Goal: Information Seeking & Learning: Learn about a topic

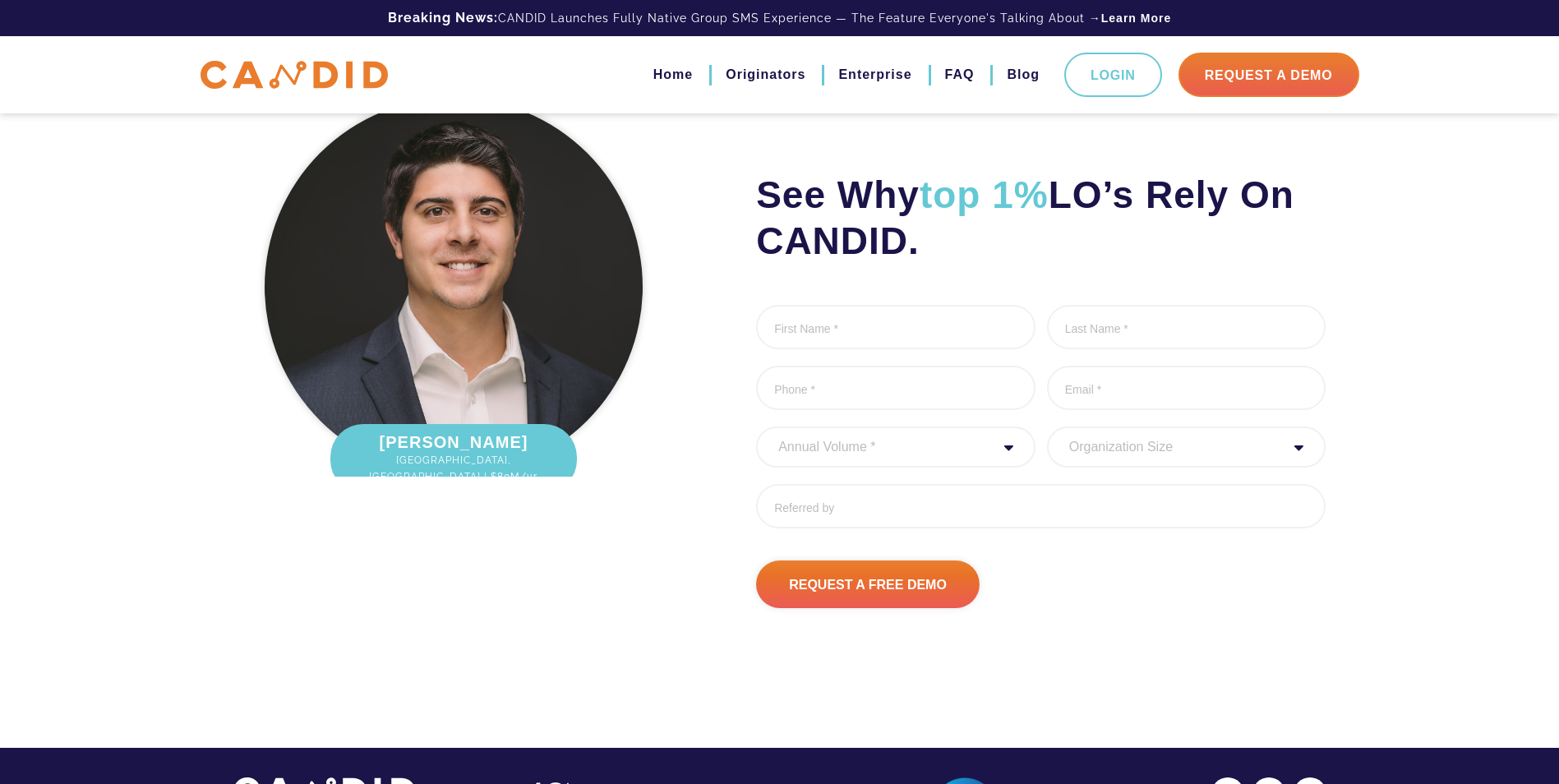
scroll to position [2166, 0]
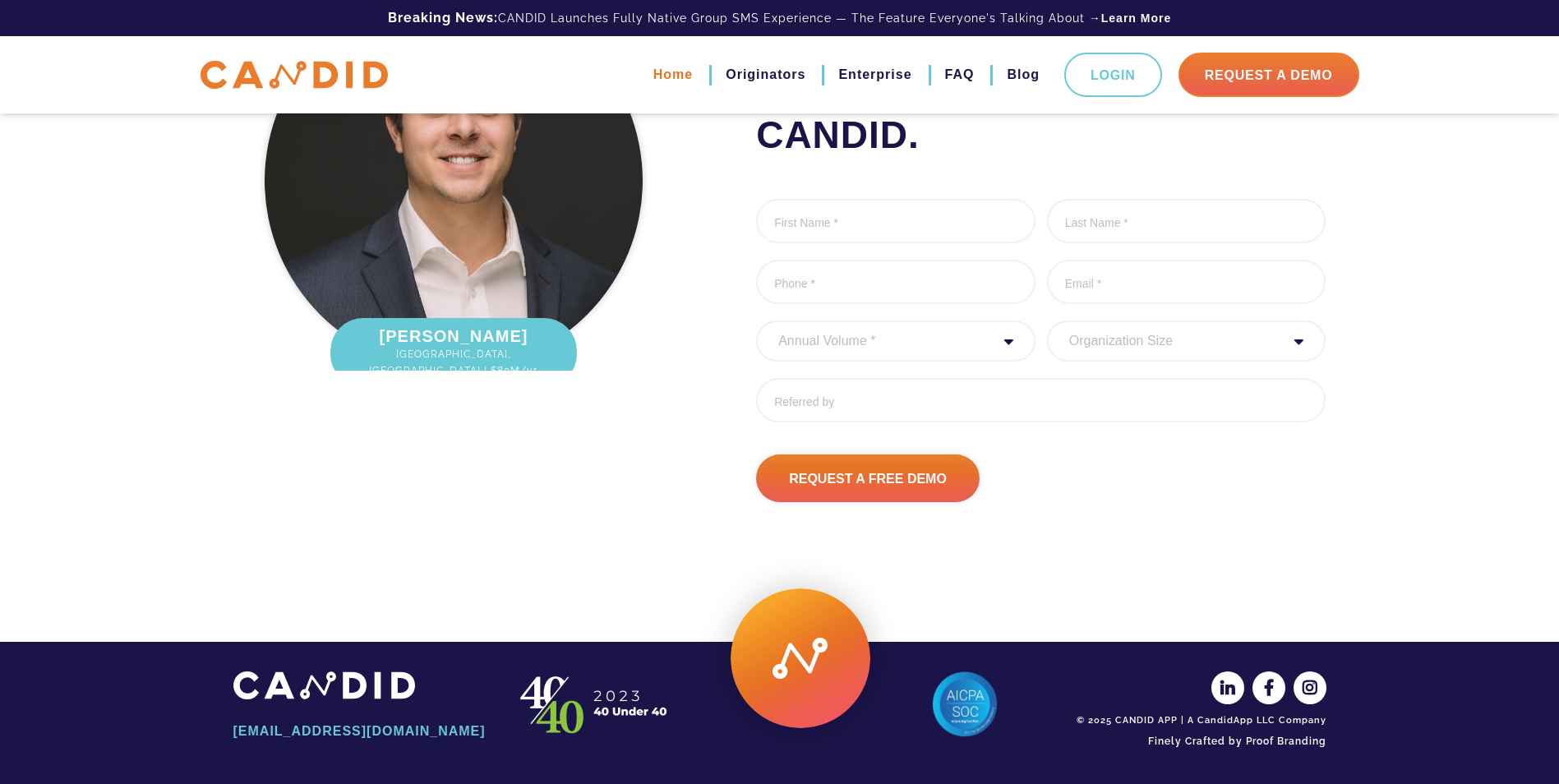
click at [672, 77] on link "Home" at bounding box center [673, 75] width 40 height 28
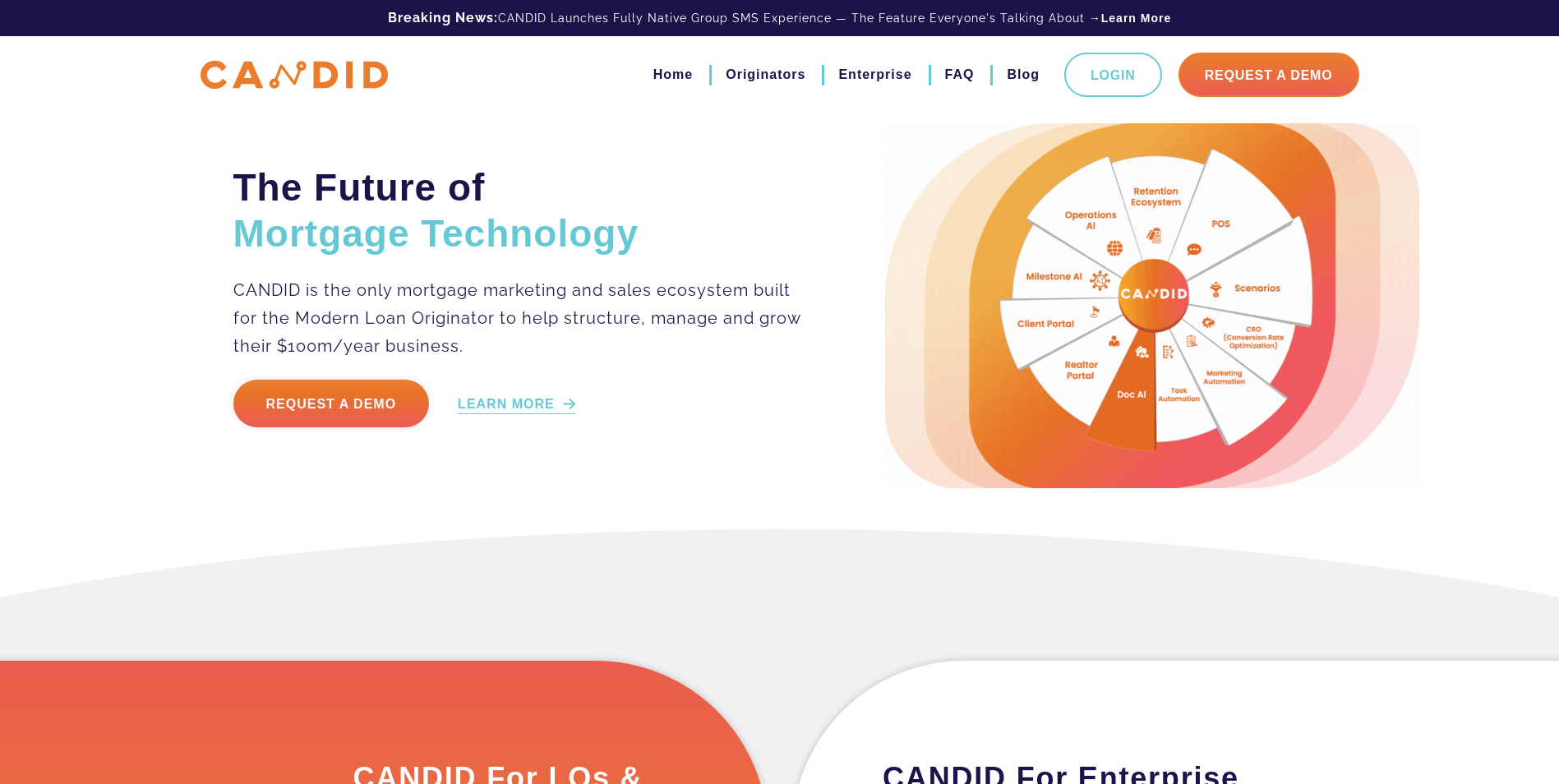
click at [528, 405] on link "LEARN MORE" at bounding box center [516, 404] width 118 height 18
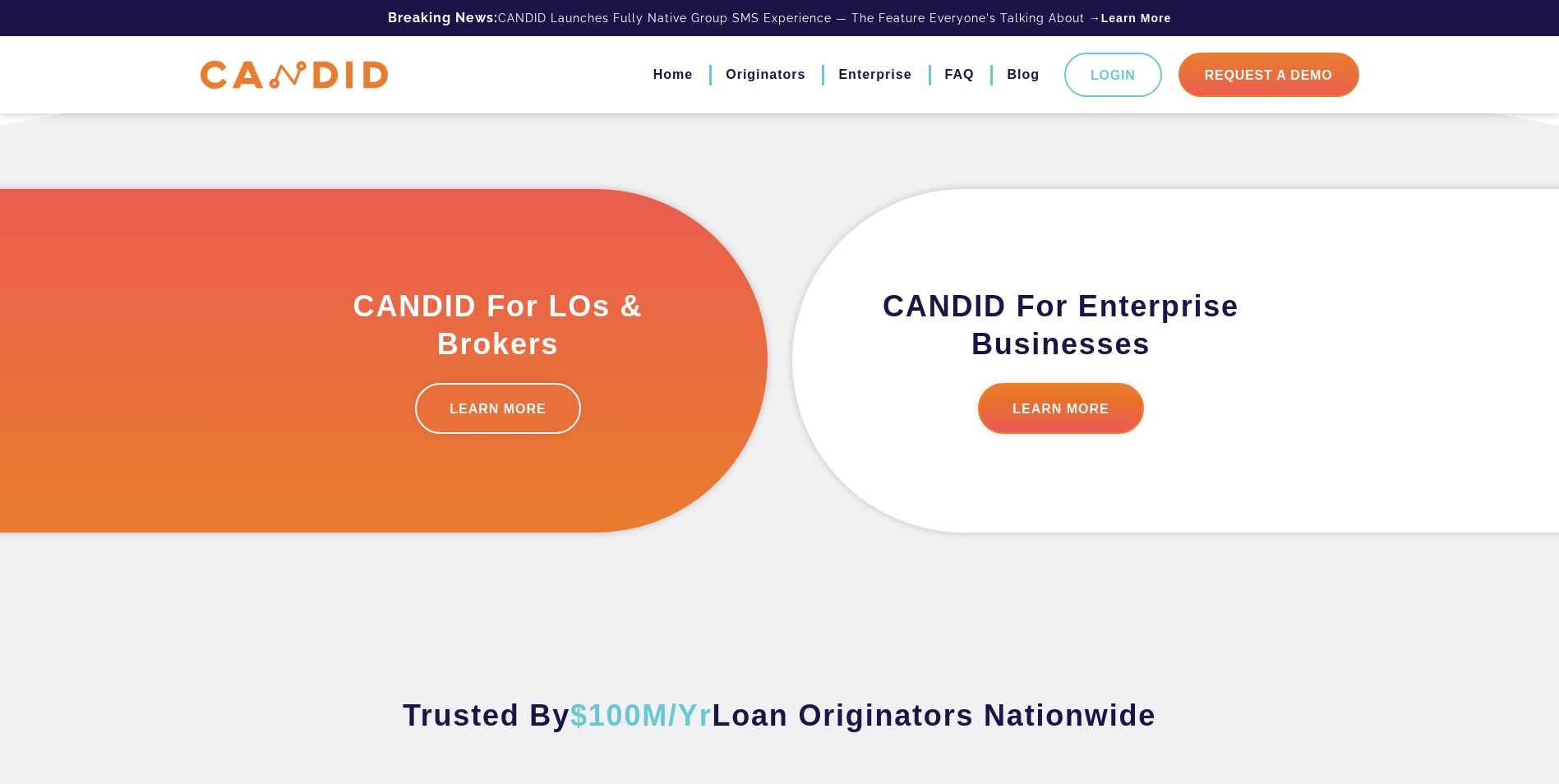
scroll to position [498, 0]
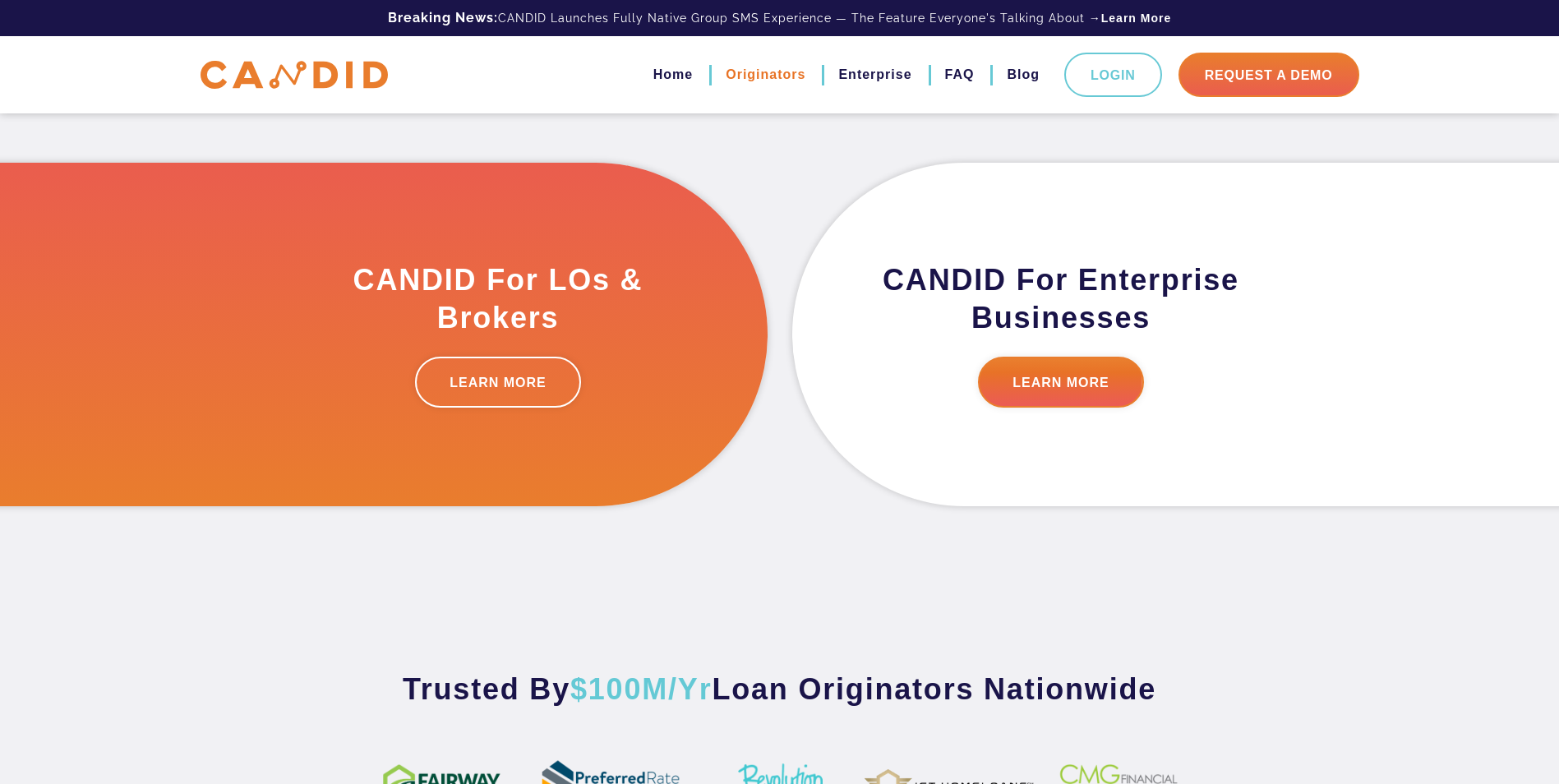
click at [747, 69] on link "Originators" at bounding box center [766, 75] width 80 height 28
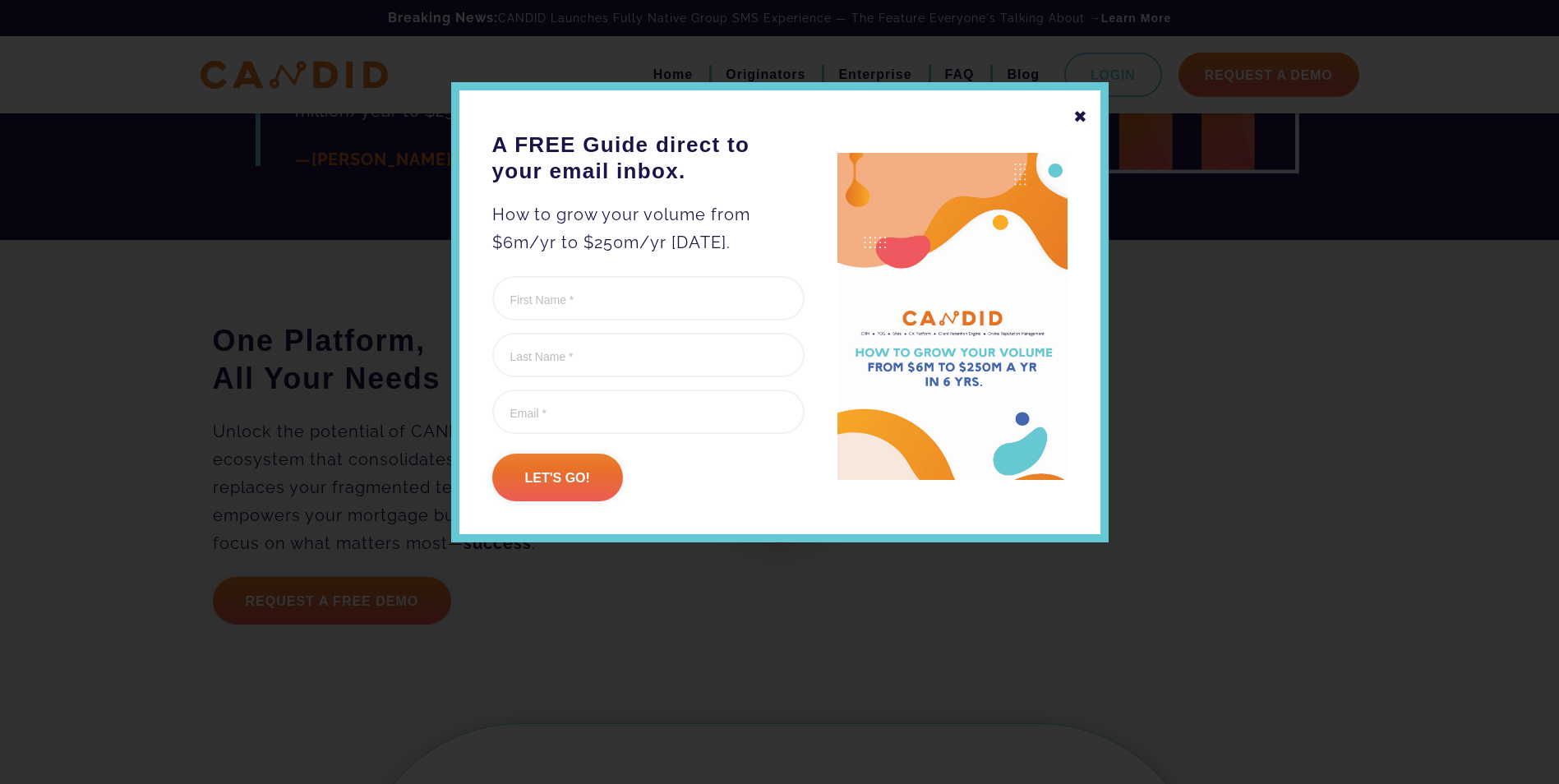
scroll to position [4026, 0]
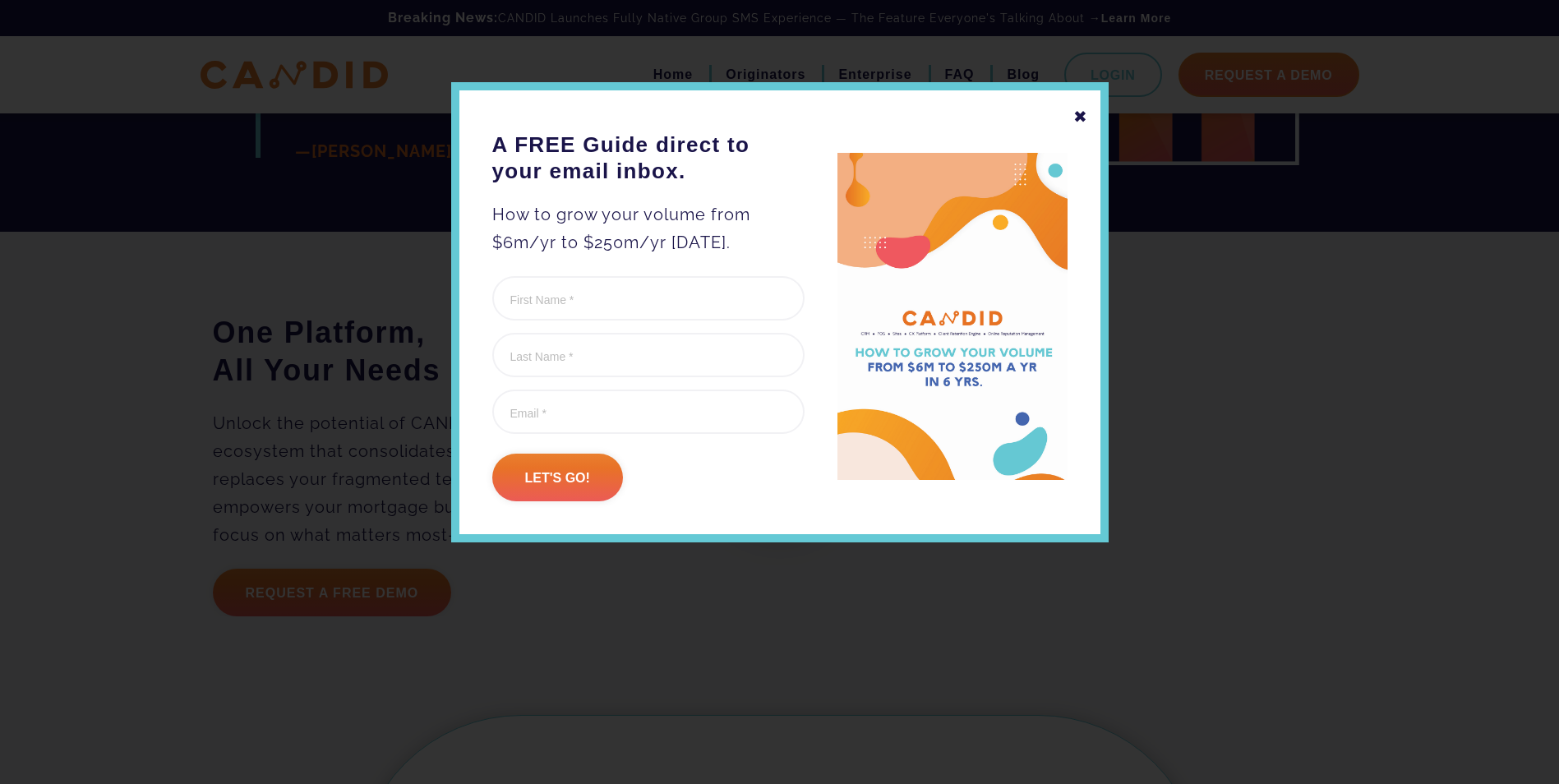
click at [1081, 119] on div "✖" at bounding box center [1080, 117] width 15 height 28
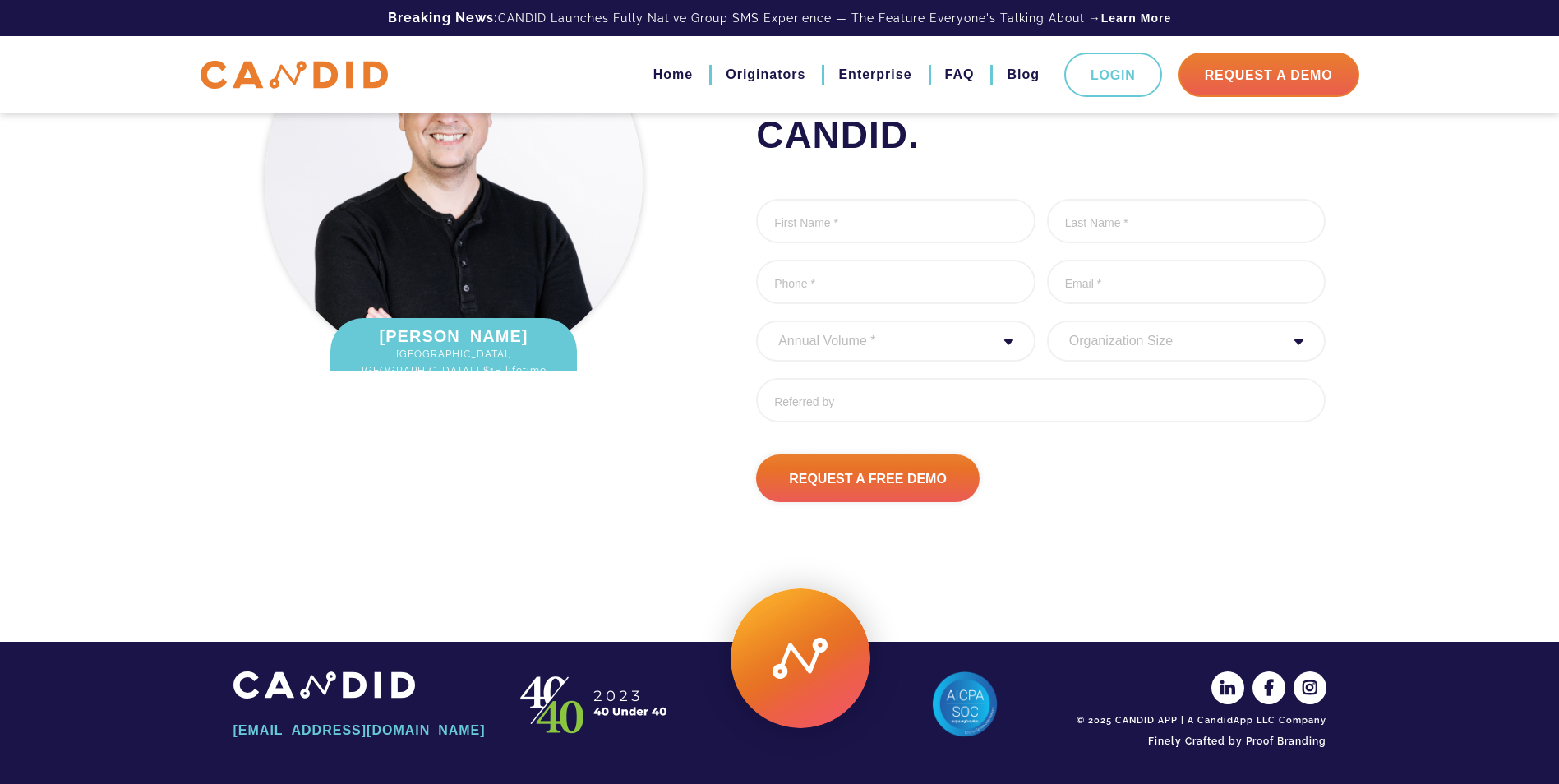
scroll to position [5446, 0]
click at [972, 79] on link "FAQ" at bounding box center [960, 75] width 29 height 28
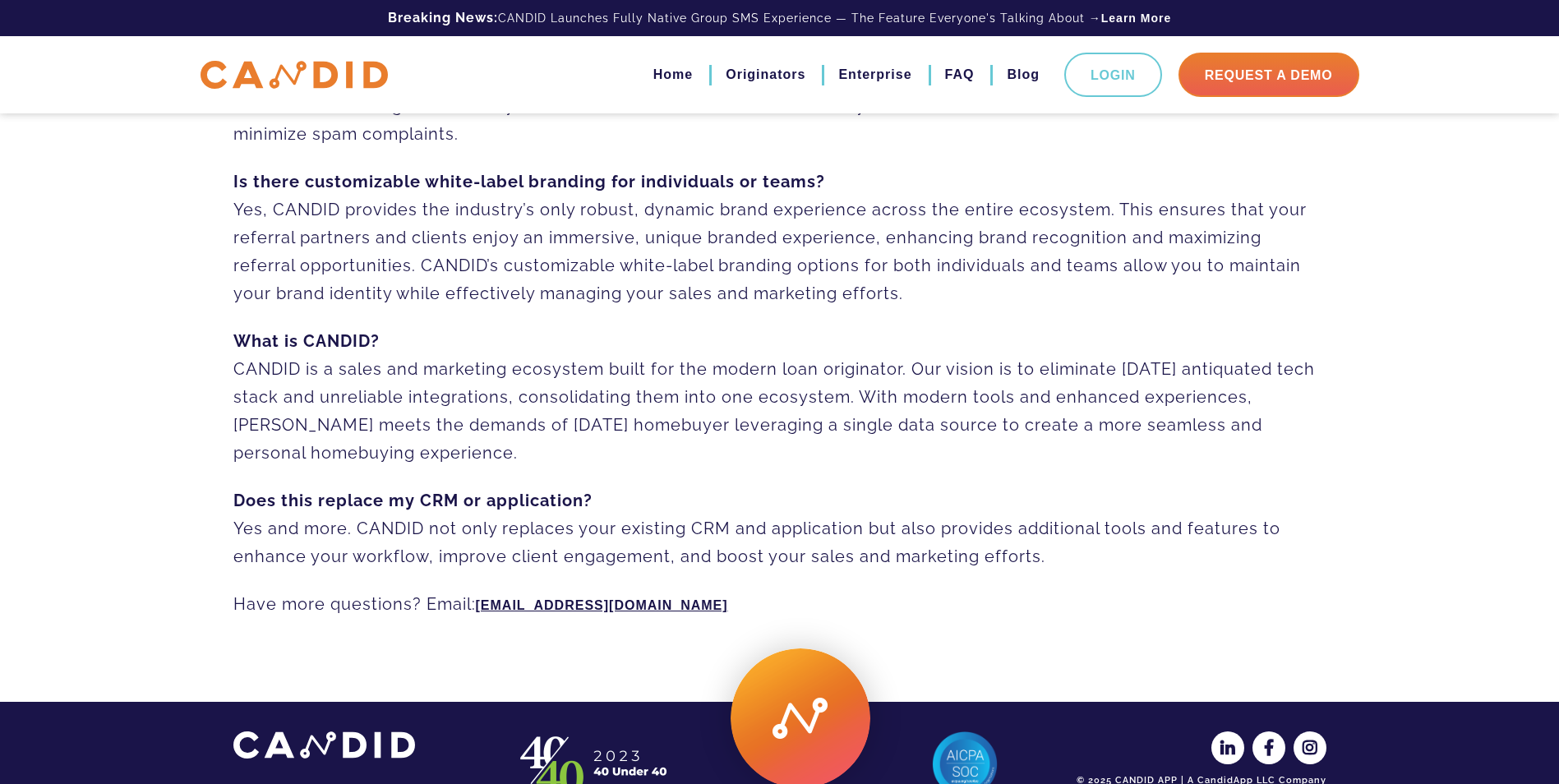
scroll to position [1128, 0]
